Goal: Task Accomplishment & Management: Use online tool/utility

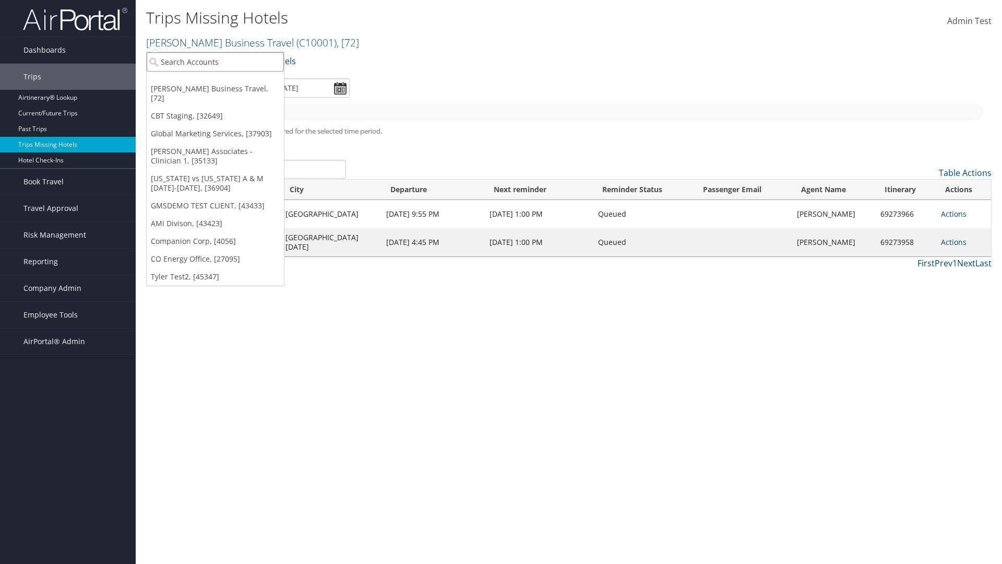
click at [215, 62] on input "search" at bounding box center [215, 61] width 137 height 19
type input "[PERSON_NAME] Business Travel"
click at [230, 90] on div "Account" at bounding box center [230, 90] width 178 height 9
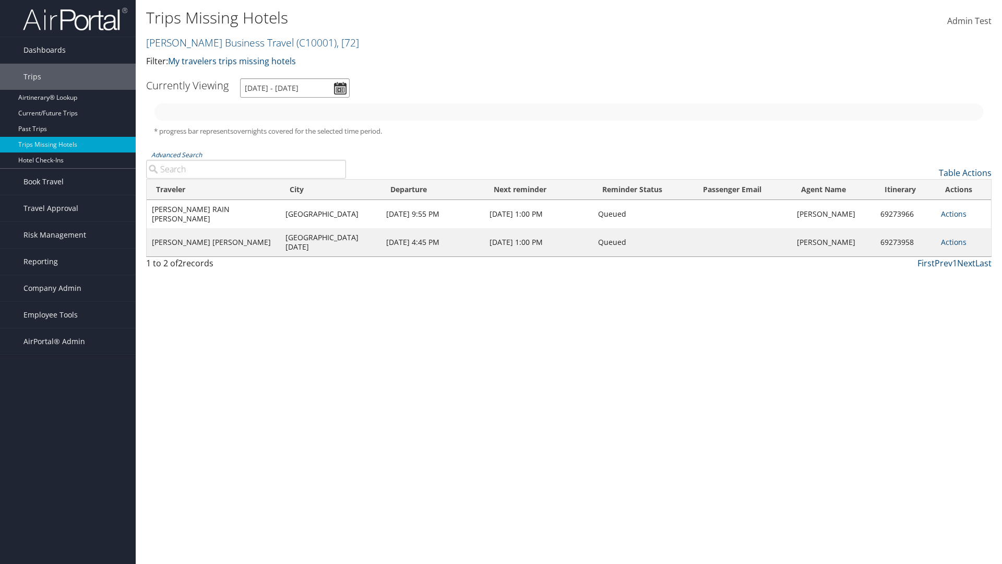
click at [295, 88] on input "[DATE] - [DATE]" at bounding box center [295, 87] width 110 height 19
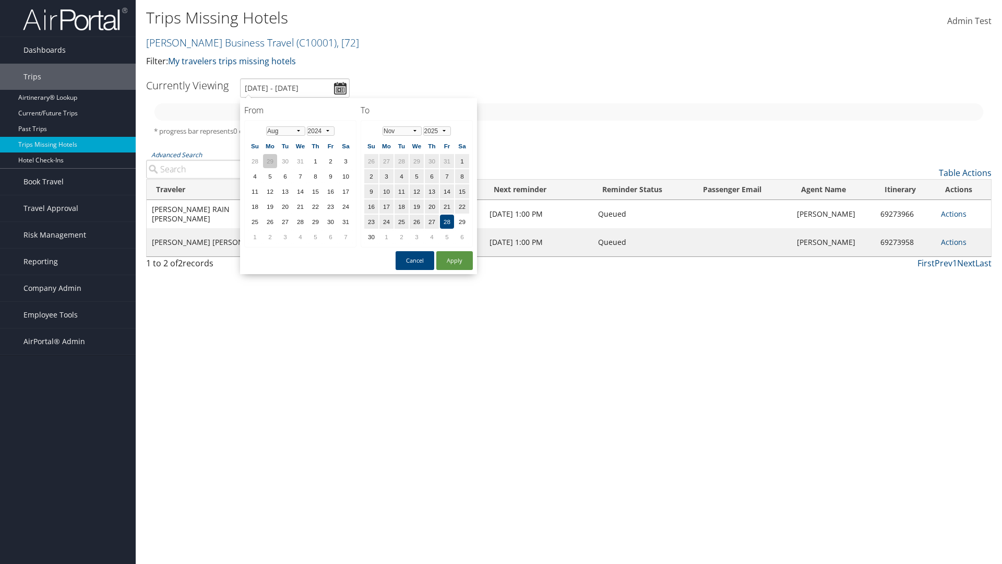
click at [270, 161] on td "29" at bounding box center [270, 161] width 14 height 14
click at [285, 130] on select "Jan Feb Mar Apr May Jun [DATE] Aug Sep Oct Nov Dec" at bounding box center [285, 130] width 39 height 9
click at [455, 260] on button "Apply" at bounding box center [454, 260] width 37 height 19
type input "[DATE] - [DATE]"
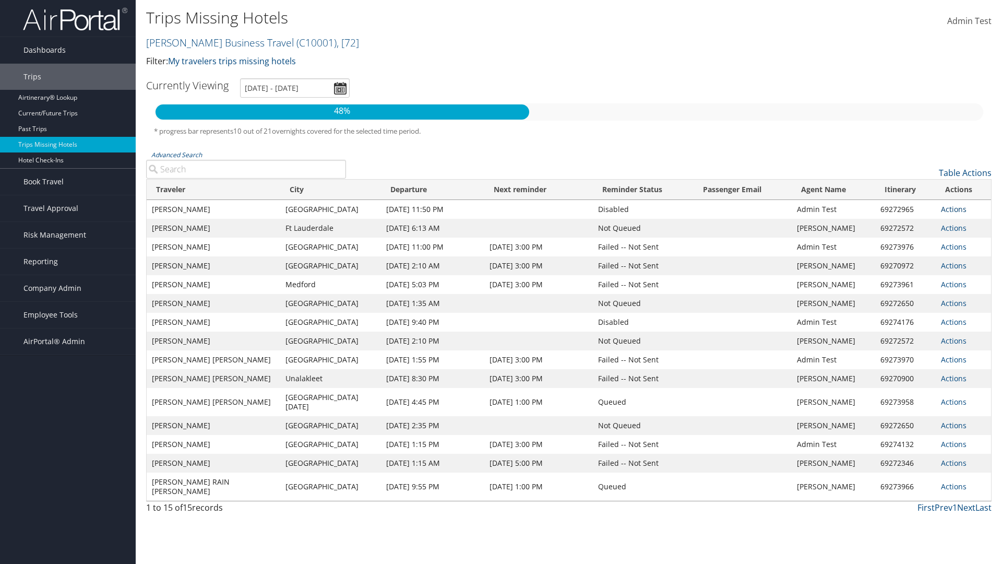
click at [953, 209] on link "Actions" at bounding box center [954, 209] width 26 height 10
